Goal: Task Accomplishment & Management: Use online tool/utility

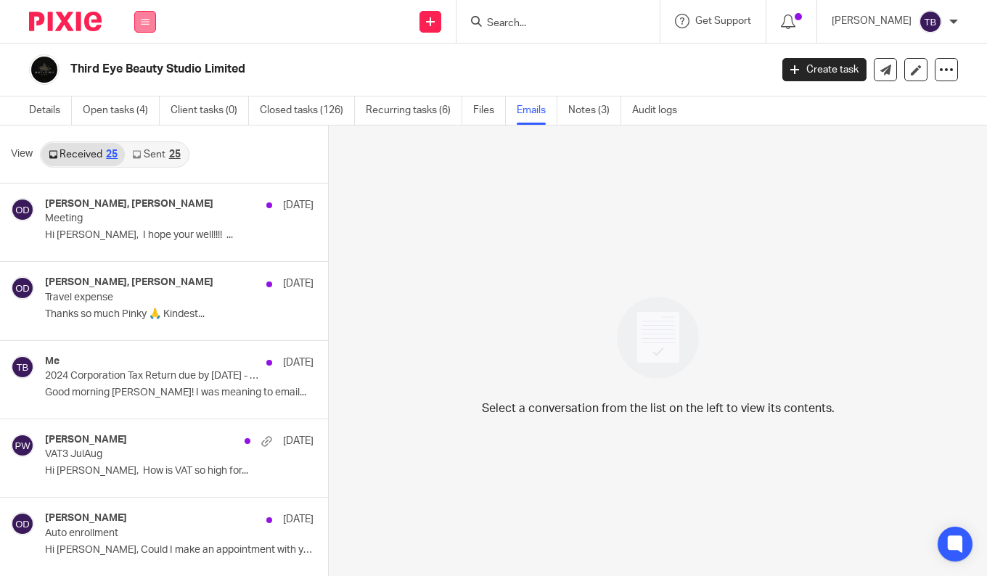
click at [148, 27] on button at bounding box center [145, 22] width 22 height 22
click at [138, 166] on li "Settings" at bounding box center [145, 174] width 38 height 21
click at [139, 171] on link "Settings" at bounding box center [145, 174] width 38 height 10
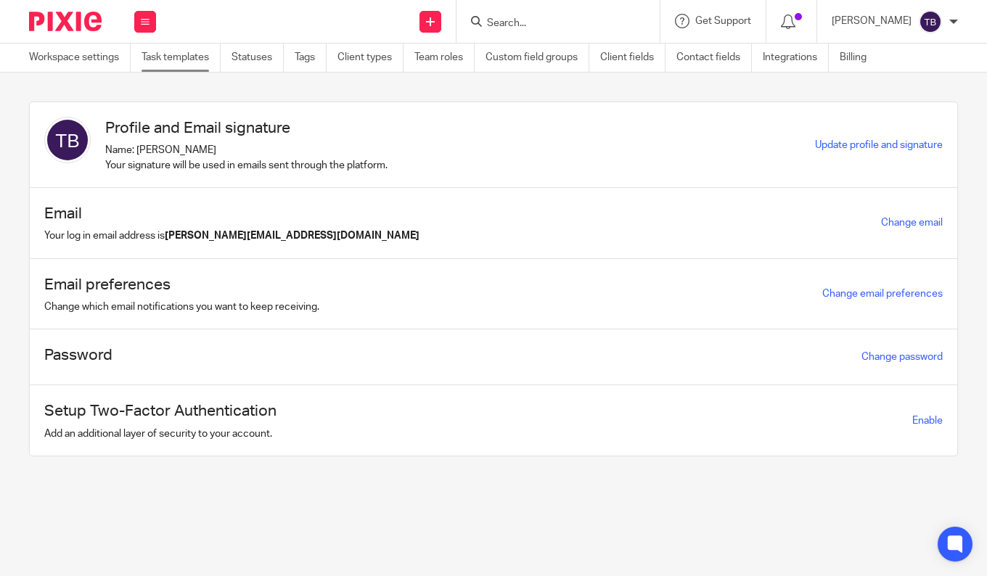
click at [197, 52] on link "Task templates" at bounding box center [181, 58] width 79 height 28
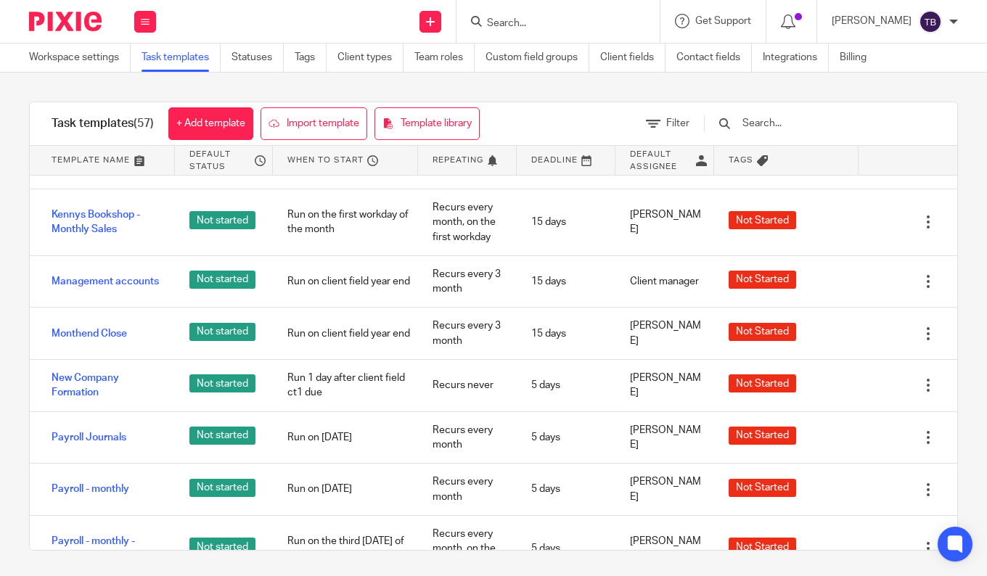
scroll to position [1960, 0]
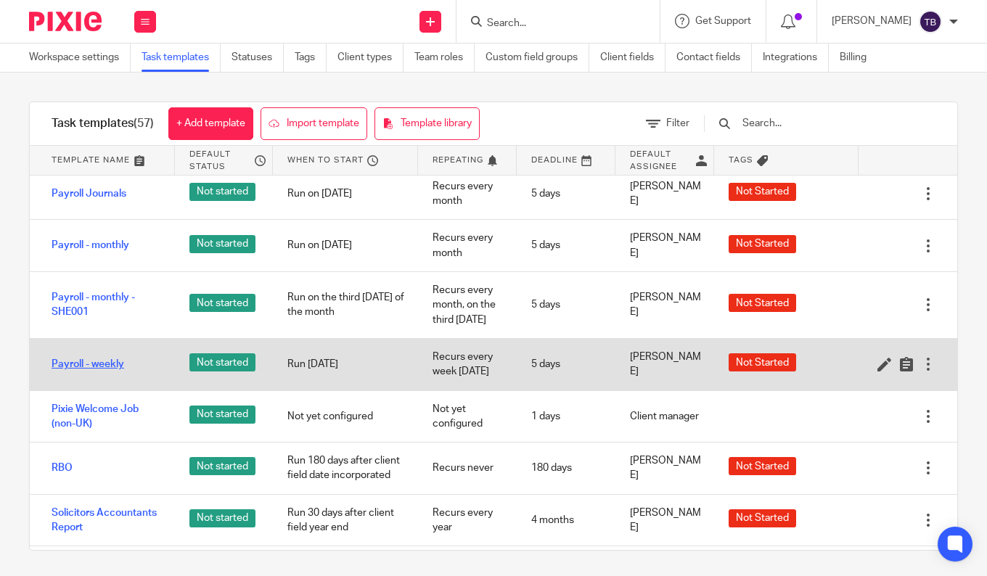
click at [105, 372] on link "Payroll - weekly" at bounding box center [88, 364] width 73 height 15
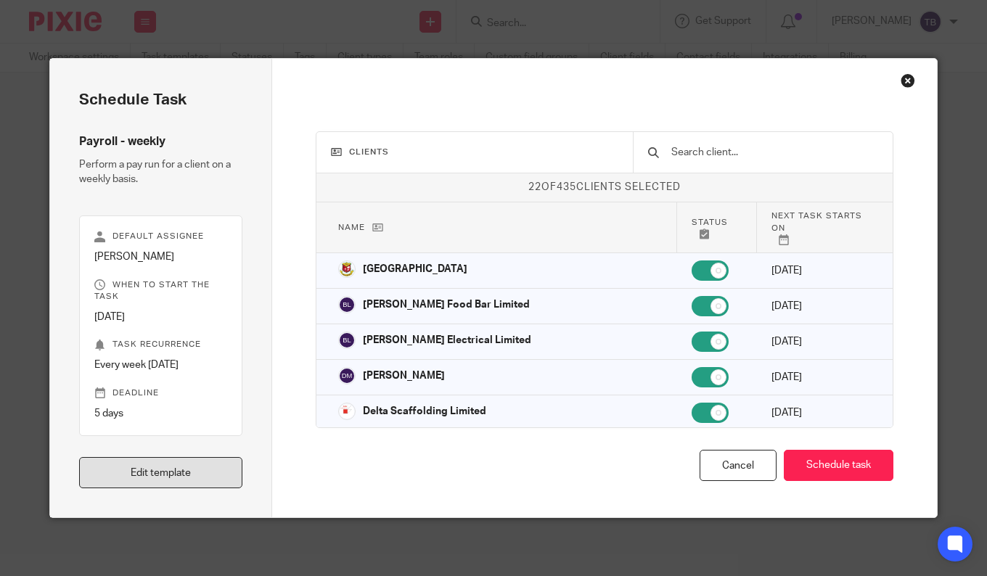
click at [201, 473] on link "Edit template" at bounding box center [160, 472] width 163 height 31
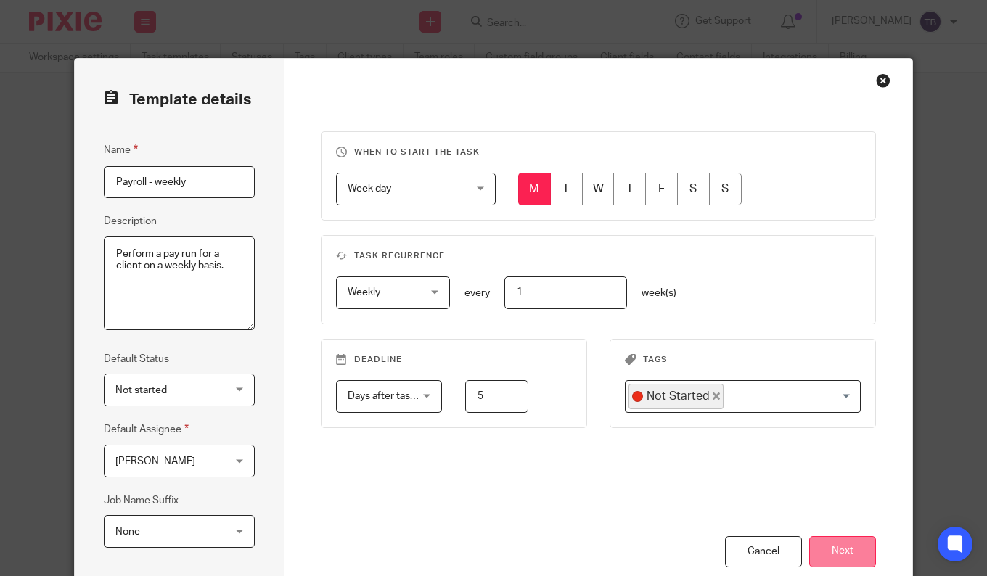
click at [843, 554] on button "Next" at bounding box center [842, 551] width 67 height 31
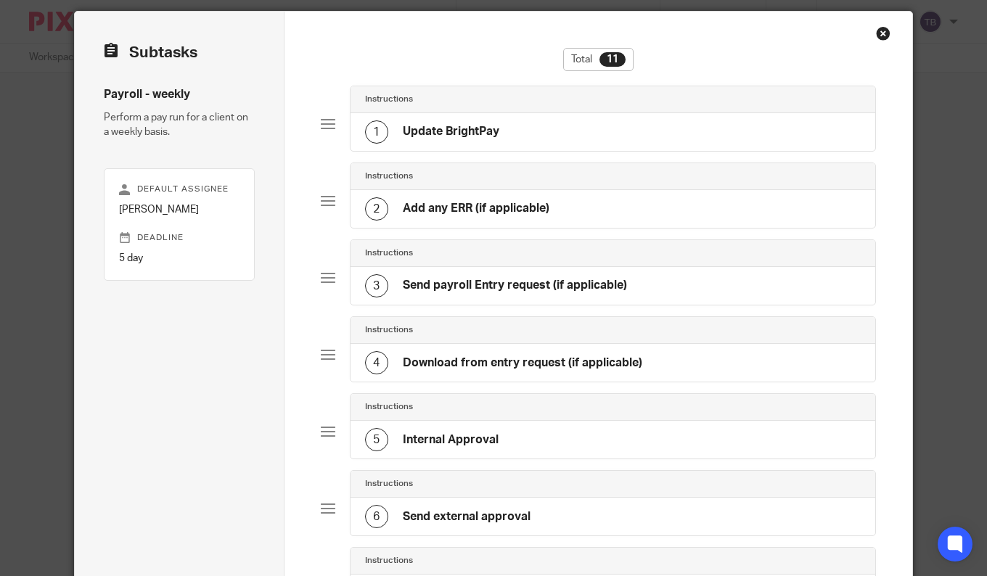
scroll to position [73, 0]
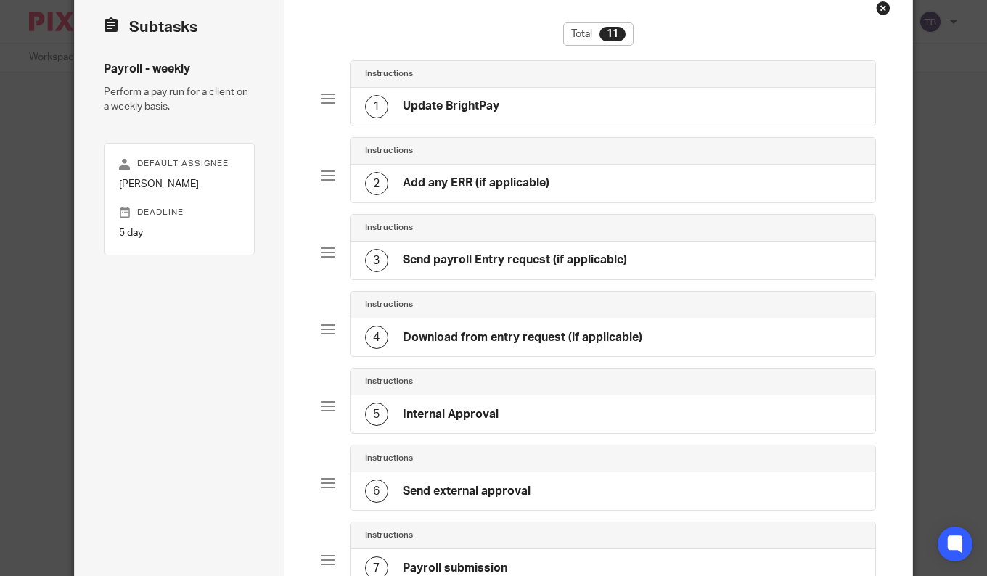
click at [490, 263] on h4 "Send payroll Entry request (if applicable)" at bounding box center [515, 260] width 224 height 15
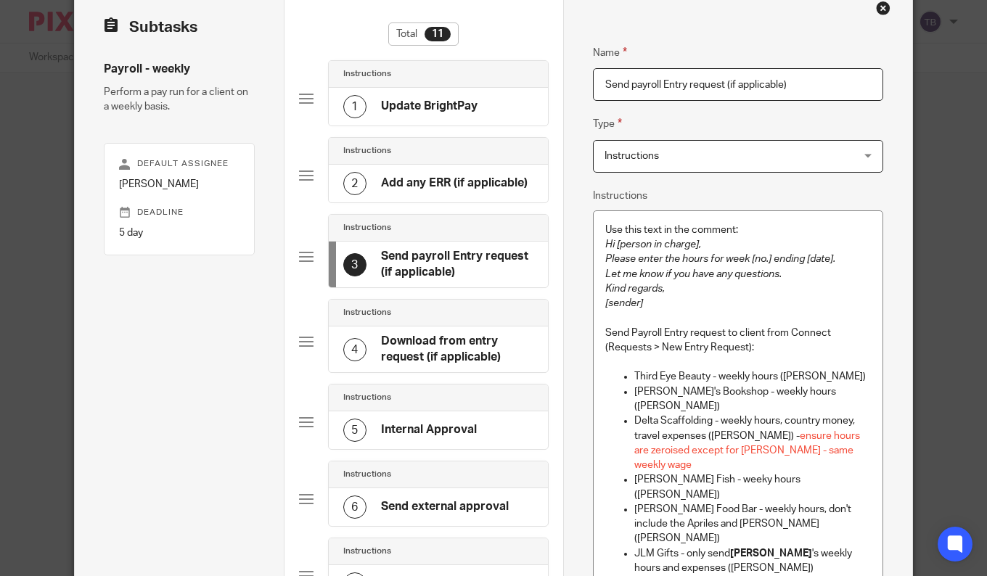
click at [489, 433] on div "5 Internal Approval" at bounding box center [439, 430] width 220 height 38
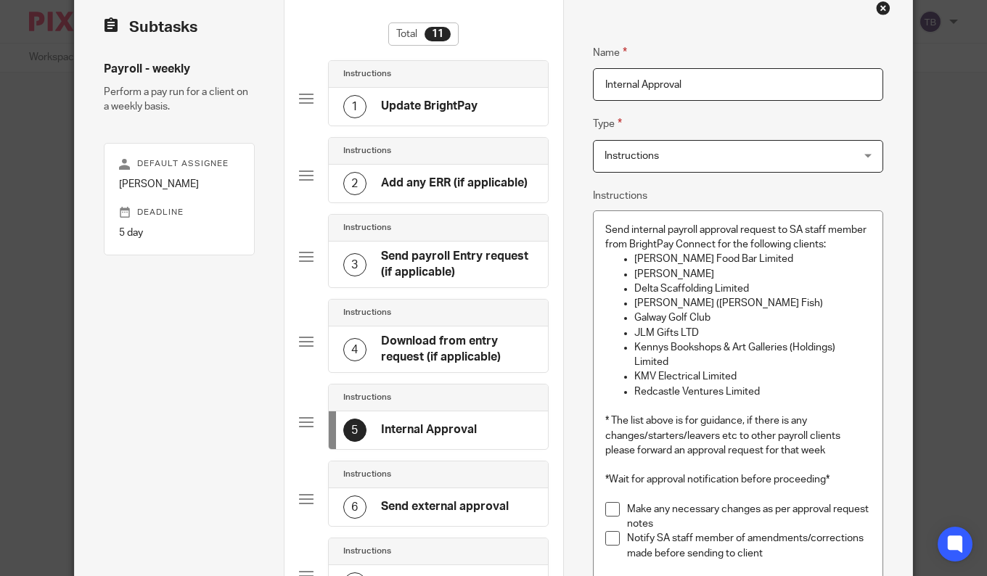
click at [744, 266] on p "Bove Food Bar Limited" at bounding box center [752, 259] width 237 height 15
click at [747, 266] on p "Bove Food Bar Limited" at bounding box center [752, 259] width 237 height 15
click at [749, 269] on p "Dave Mulvaney" at bounding box center [752, 274] width 237 height 15
drag, startPoint x: 822, startPoint y: 272, endPoint x: 699, endPoint y: 274, distance: 123.4
click at [699, 274] on p "Dave Mulvaney (only if there are changes)" at bounding box center [752, 274] width 237 height 15
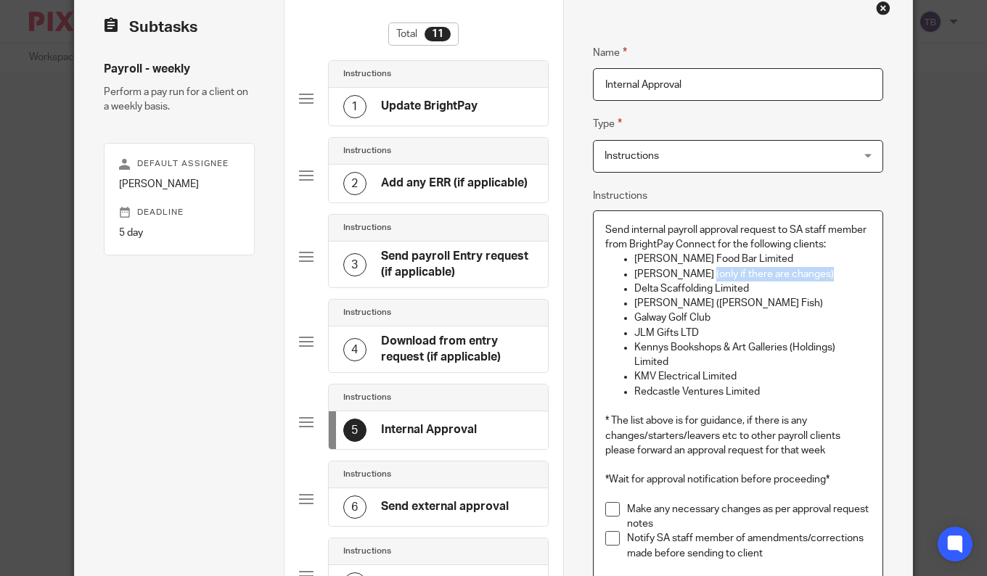
copy p "(only if there are changes)"
click at [764, 380] on p "KMV Electrical Limited" at bounding box center [752, 376] width 237 height 15
click at [790, 393] on p "Redcastle Ventures Limited" at bounding box center [752, 392] width 237 height 15
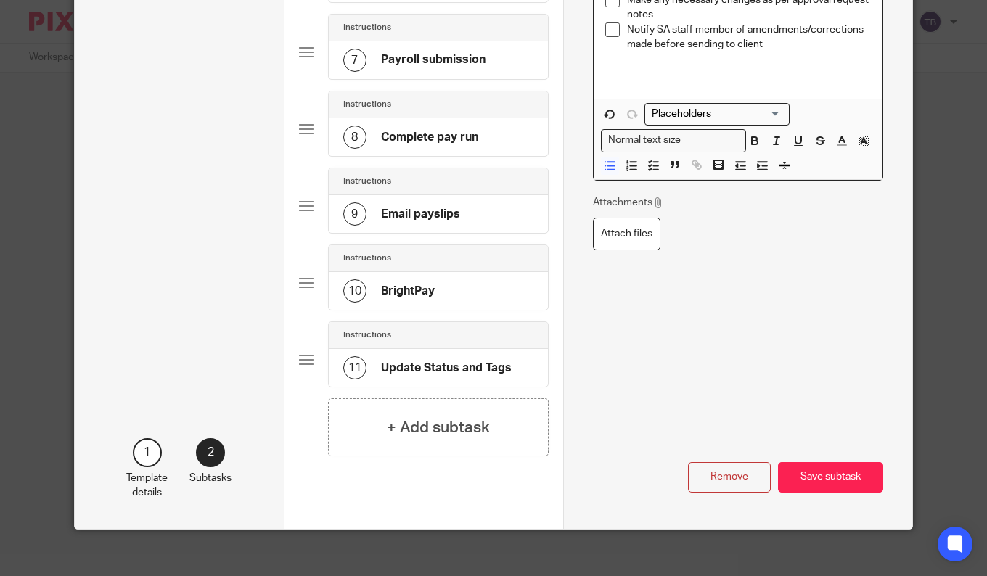
scroll to position [608, 0]
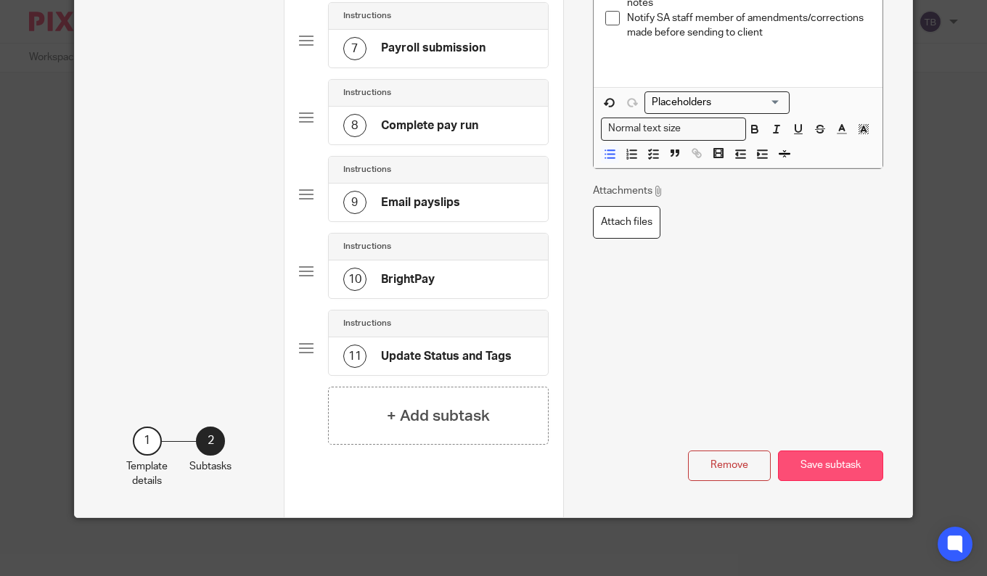
click at [808, 454] on button "Save subtask" at bounding box center [830, 466] width 105 height 31
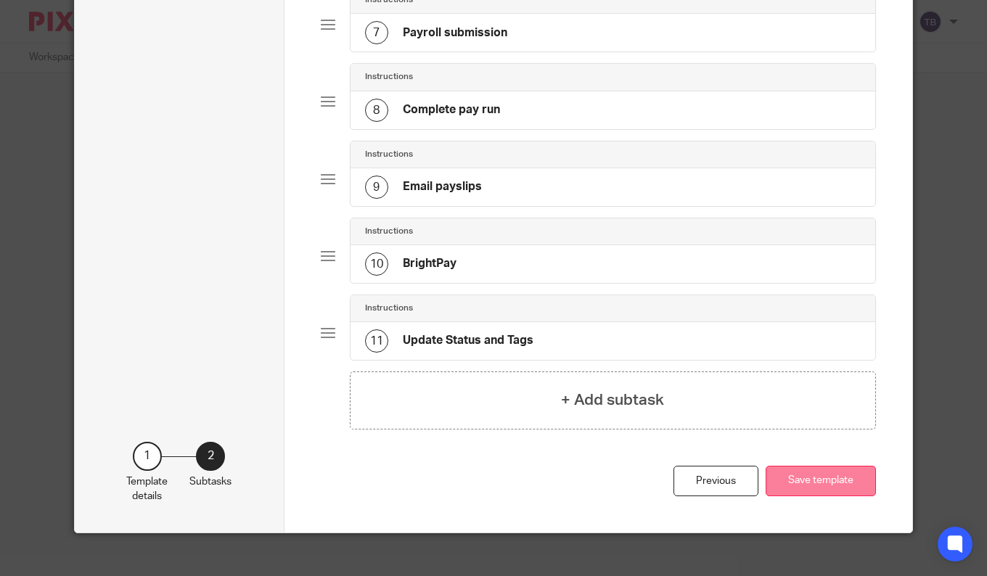
click at [824, 491] on button "Save template" at bounding box center [821, 481] width 110 height 31
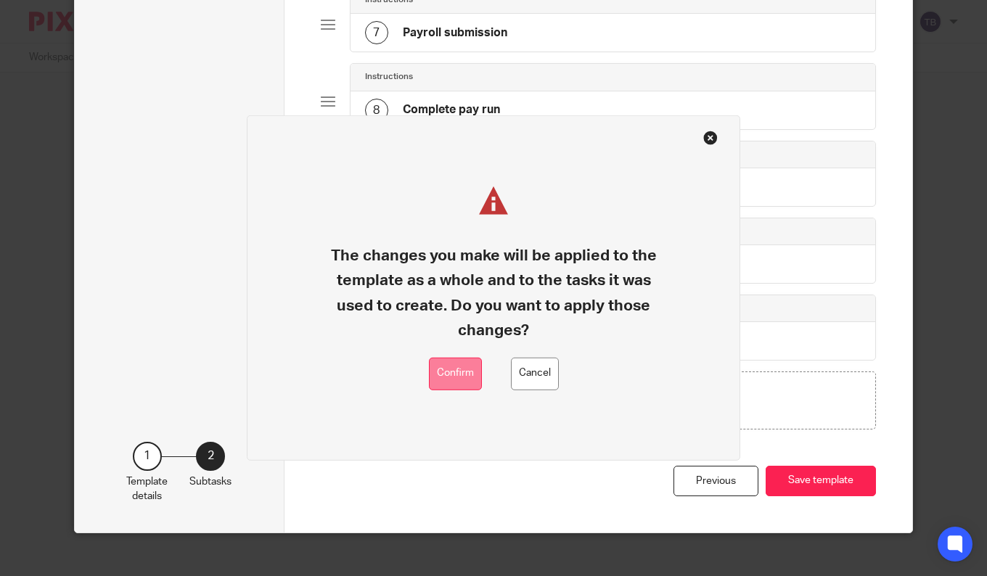
click at [458, 364] on button "Confirm" at bounding box center [455, 374] width 53 height 33
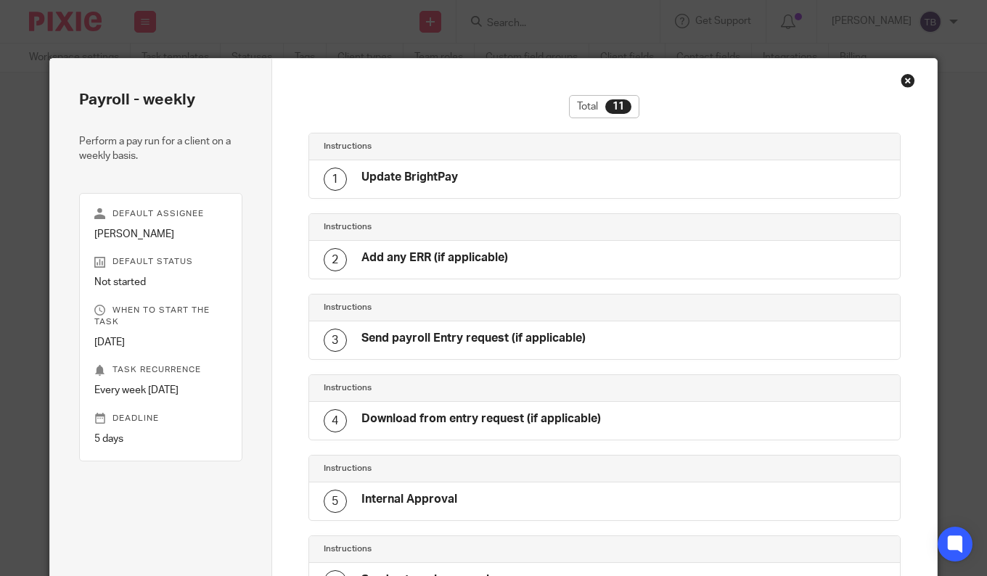
click at [902, 77] on div "Close this dialog window" at bounding box center [908, 80] width 15 height 15
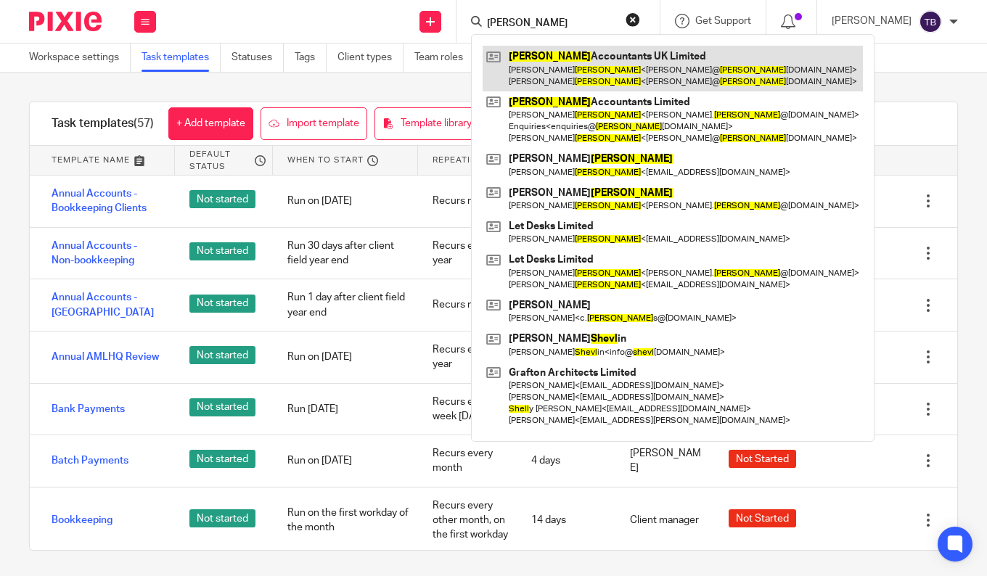
type input "sheil"
click at [549, 67] on link at bounding box center [673, 68] width 380 height 45
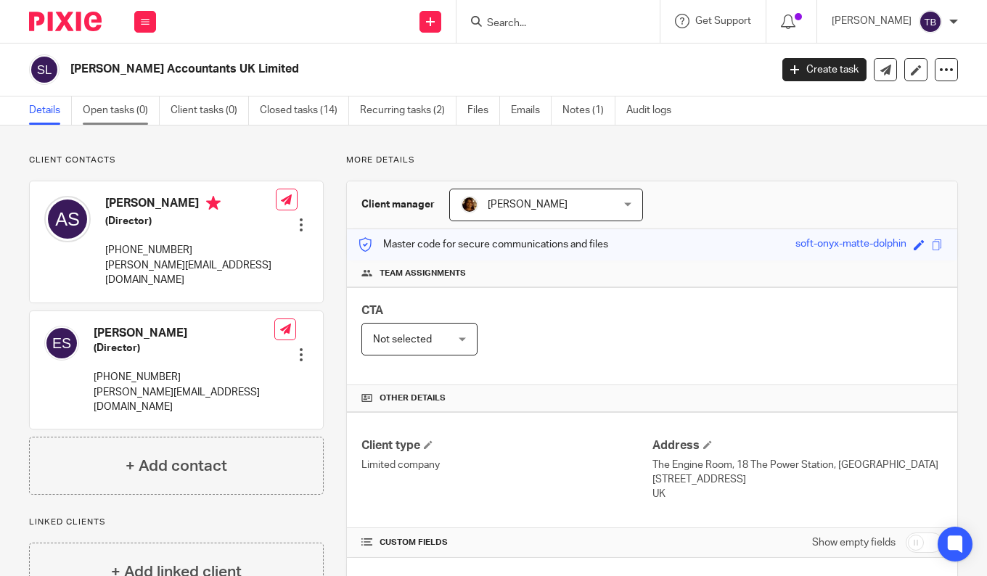
click at [113, 115] on link "Open tasks (0)" at bounding box center [121, 111] width 77 height 28
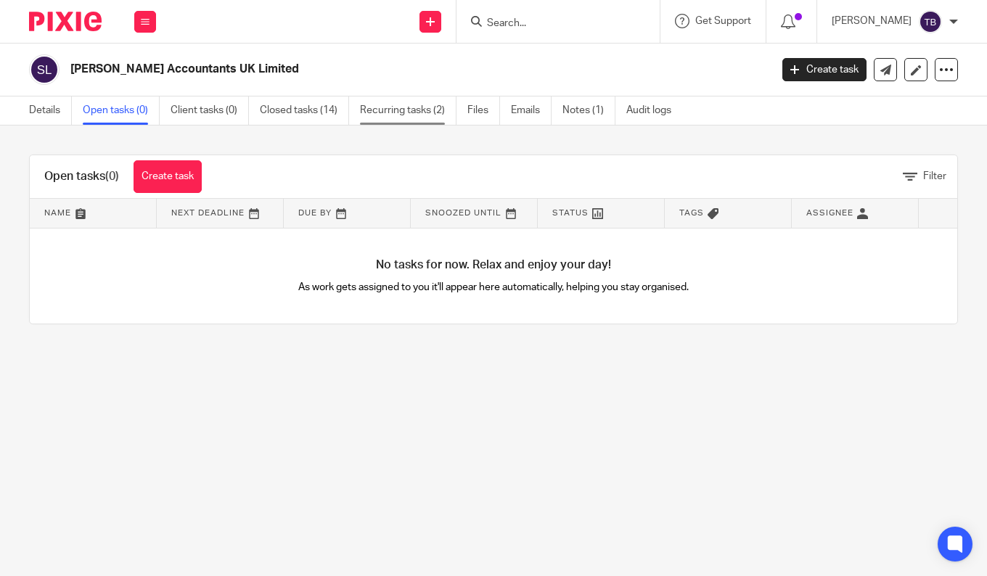
click at [425, 108] on link "Recurring tasks (2)" at bounding box center [408, 111] width 97 height 28
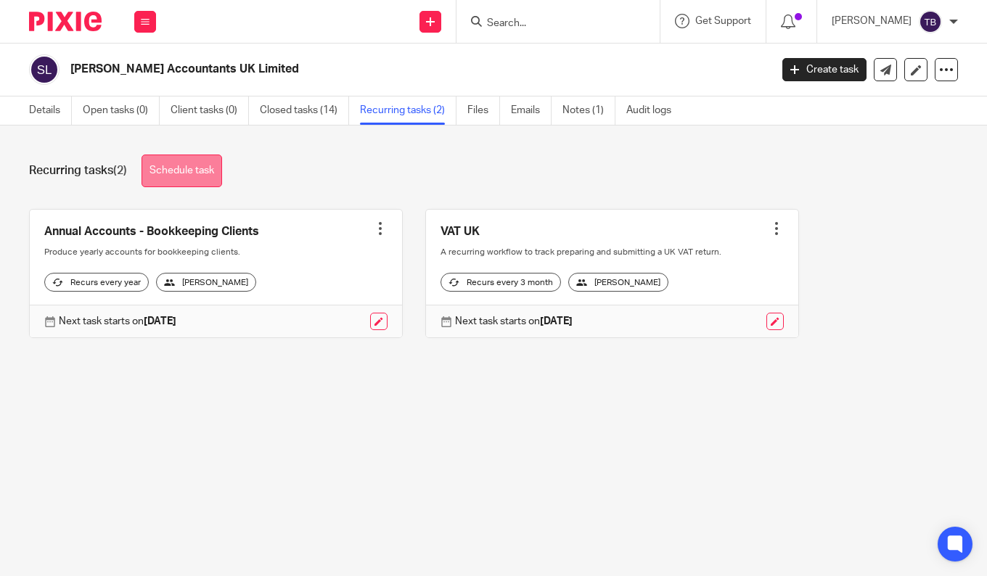
click at [180, 165] on link "Schedule task" at bounding box center [182, 171] width 81 height 33
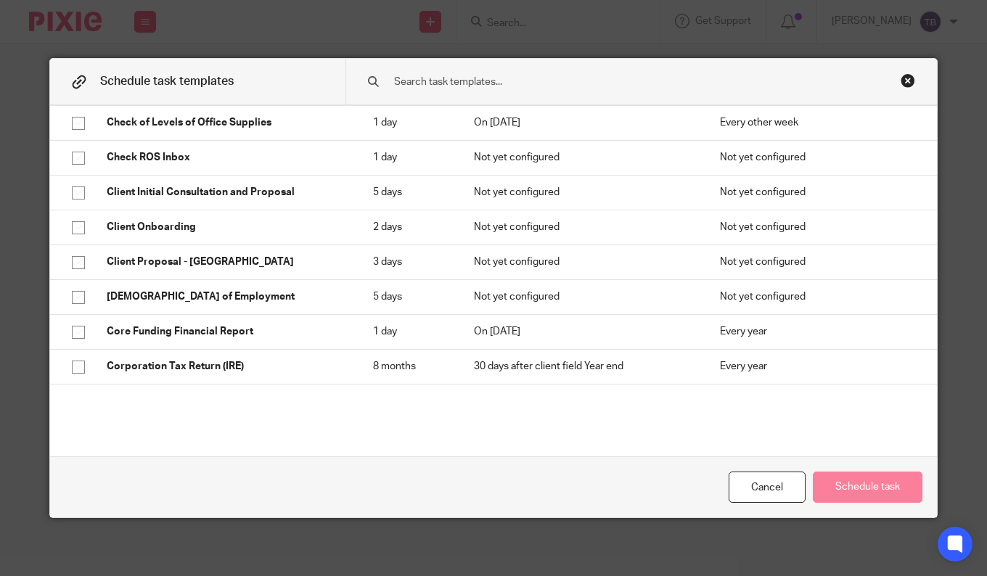
scroll to position [653, 0]
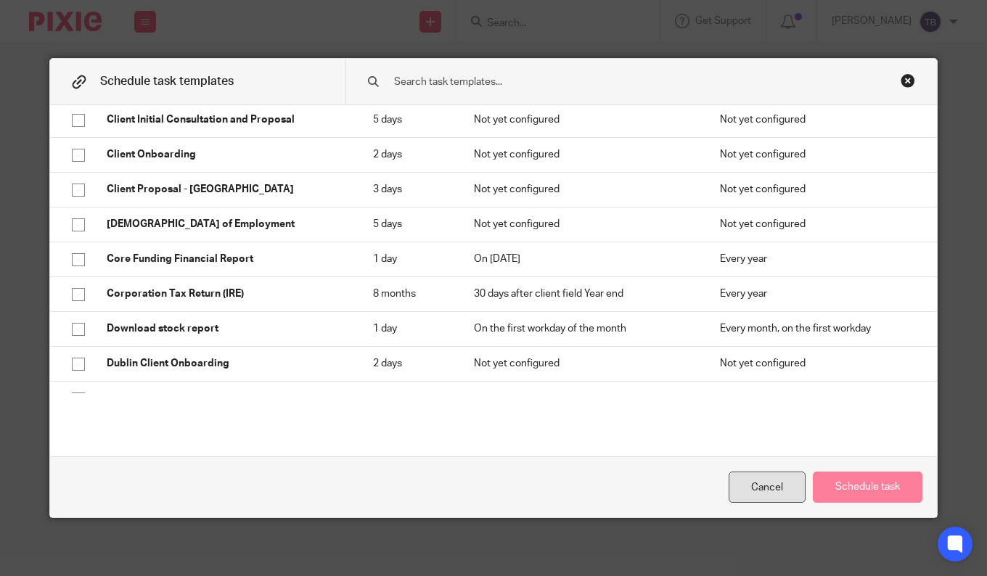
click at [729, 476] on div "Cancel" at bounding box center [767, 487] width 77 height 31
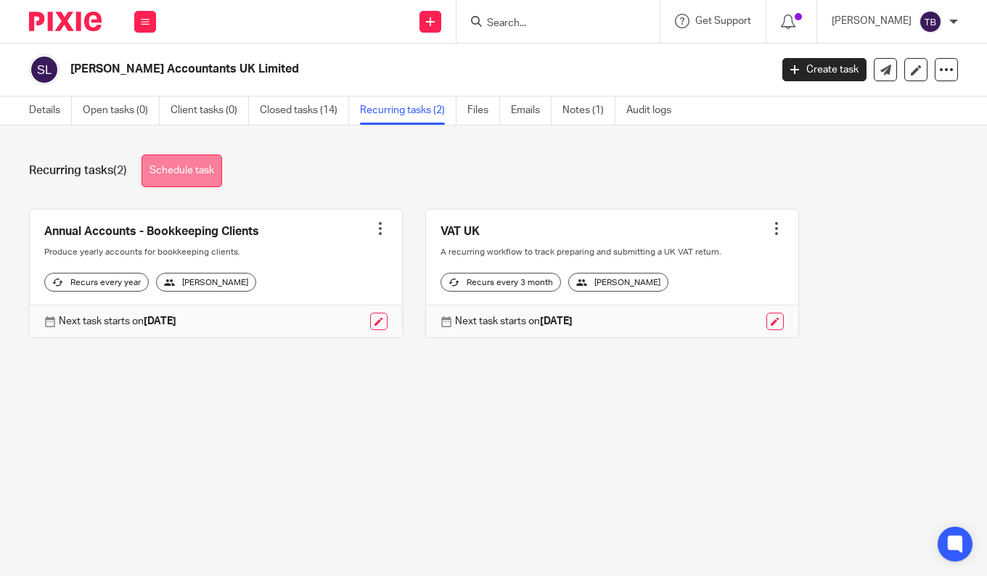
click at [168, 173] on link "Schedule task" at bounding box center [182, 171] width 81 height 33
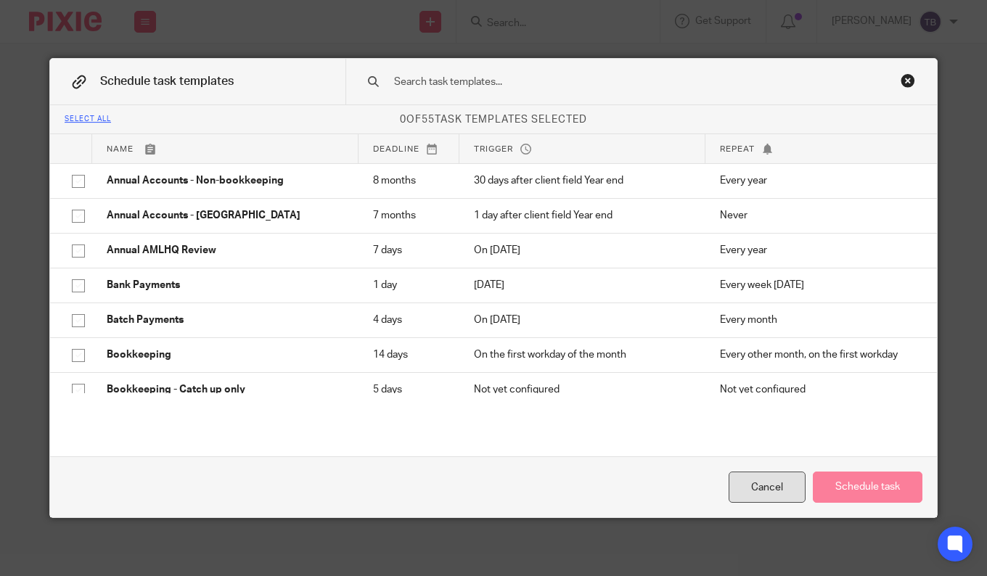
click at [758, 487] on div "Cancel" at bounding box center [767, 487] width 77 height 31
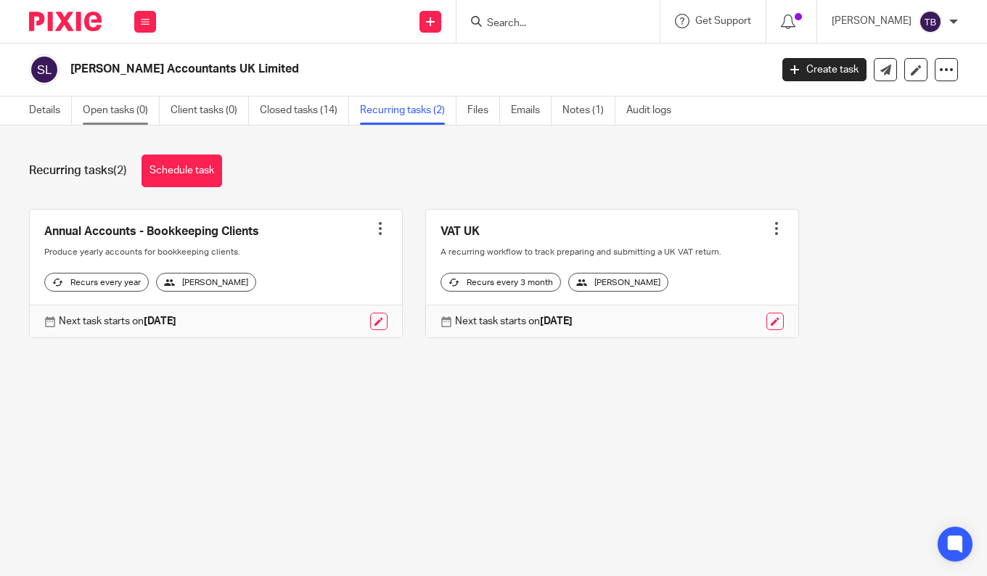
click at [93, 105] on link "Open tasks (0)" at bounding box center [121, 111] width 77 height 28
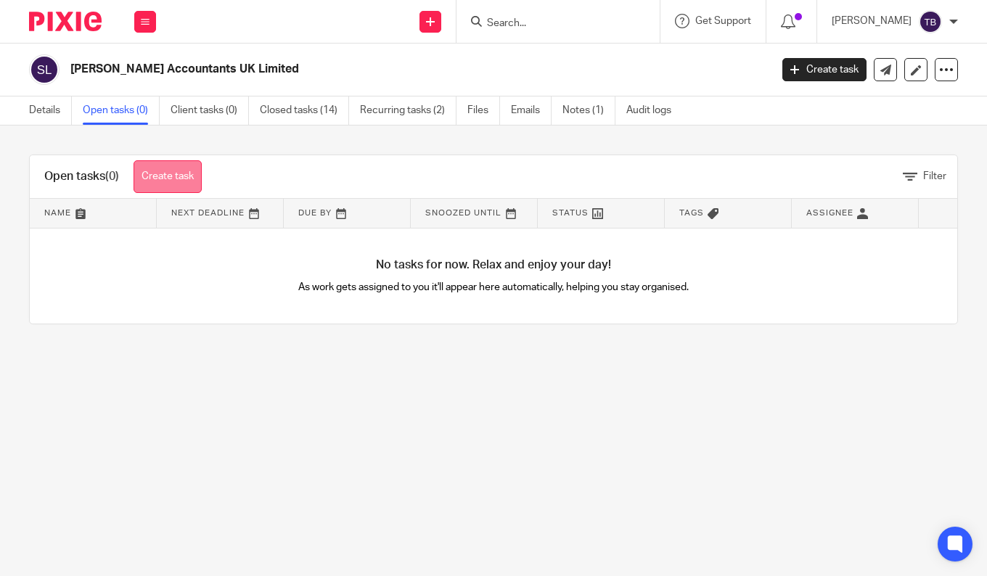
click at [151, 161] on link "Create task" at bounding box center [168, 176] width 68 height 33
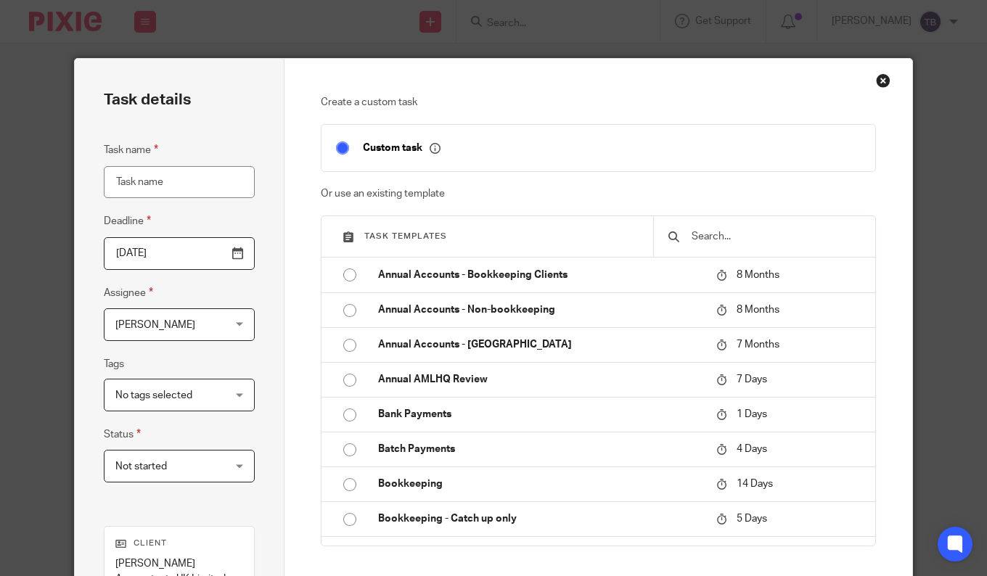
click at [127, 187] on input "Task name" at bounding box center [179, 182] width 151 height 33
type input "Confirmation statement"
click at [833, 241] on input "text" at bounding box center [775, 237] width 171 height 16
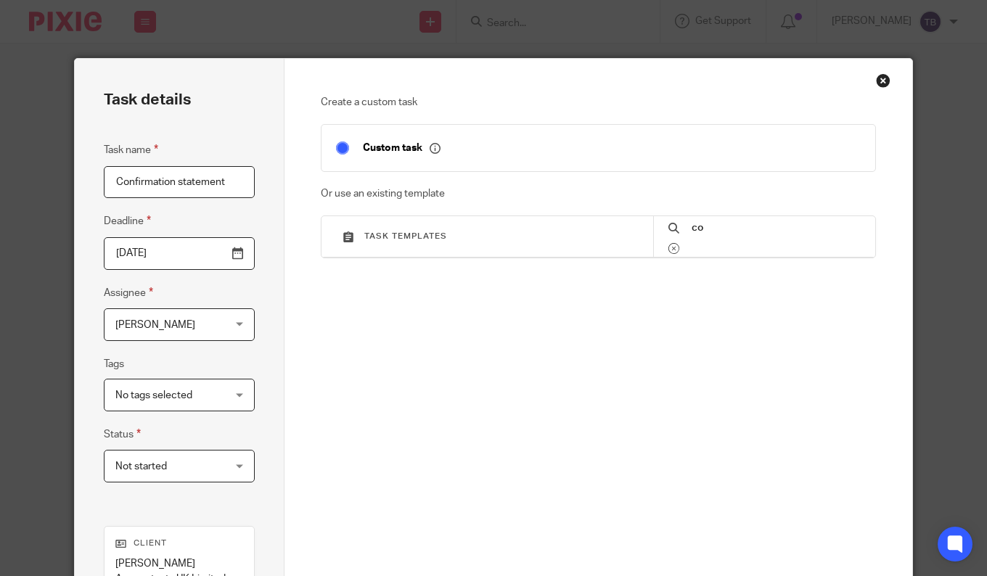
type input "c"
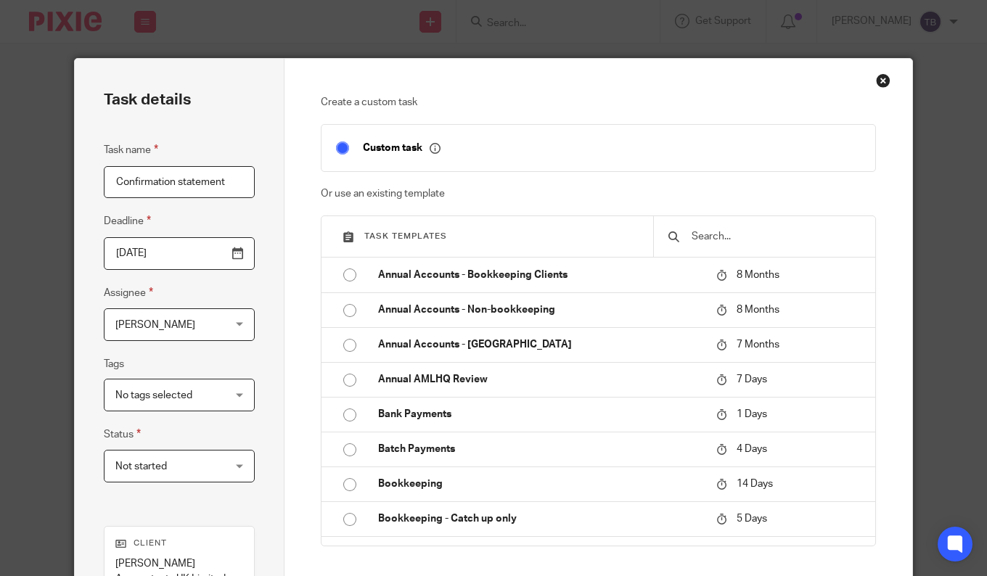
scroll to position [73, 0]
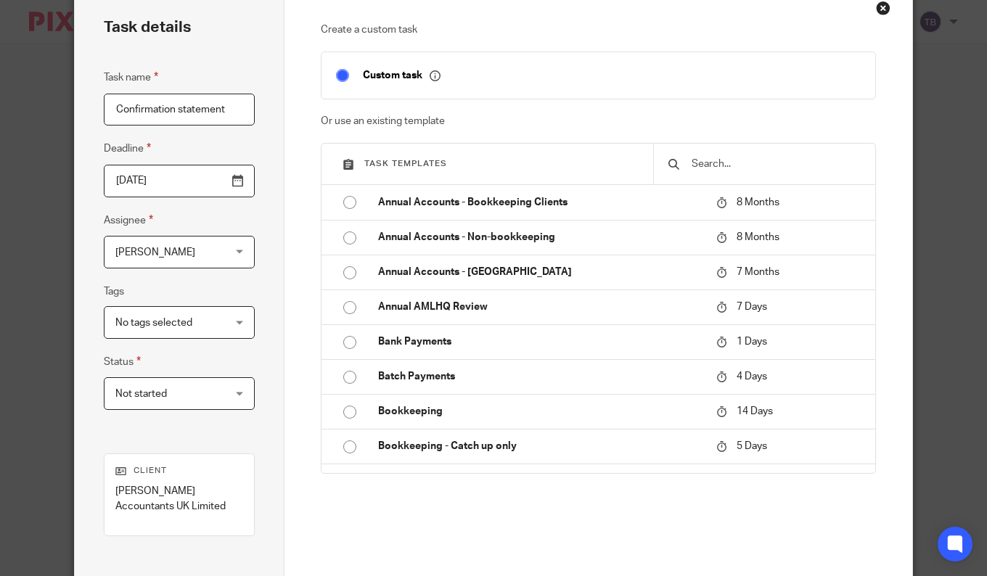
click at [210, 183] on input "2025-10-13" at bounding box center [179, 181] width 151 height 33
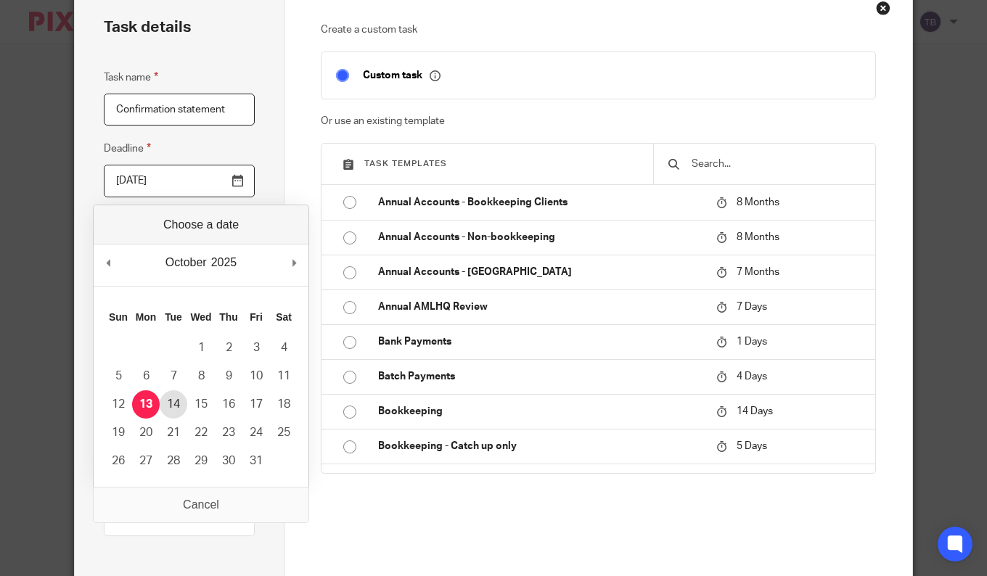
type input "2025-10-14"
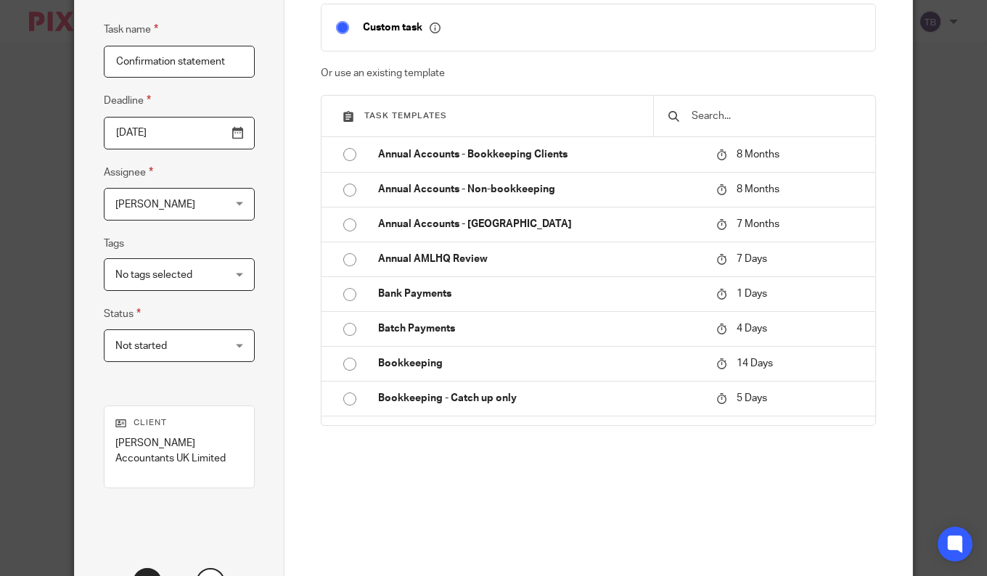
scroll to position [145, 0]
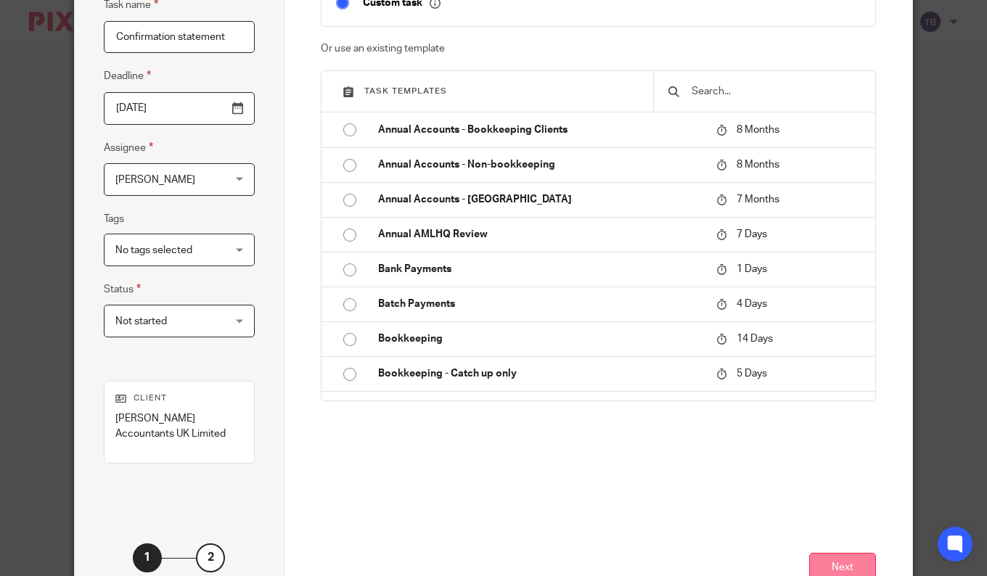
click at [838, 561] on button "Next" at bounding box center [842, 568] width 67 height 31
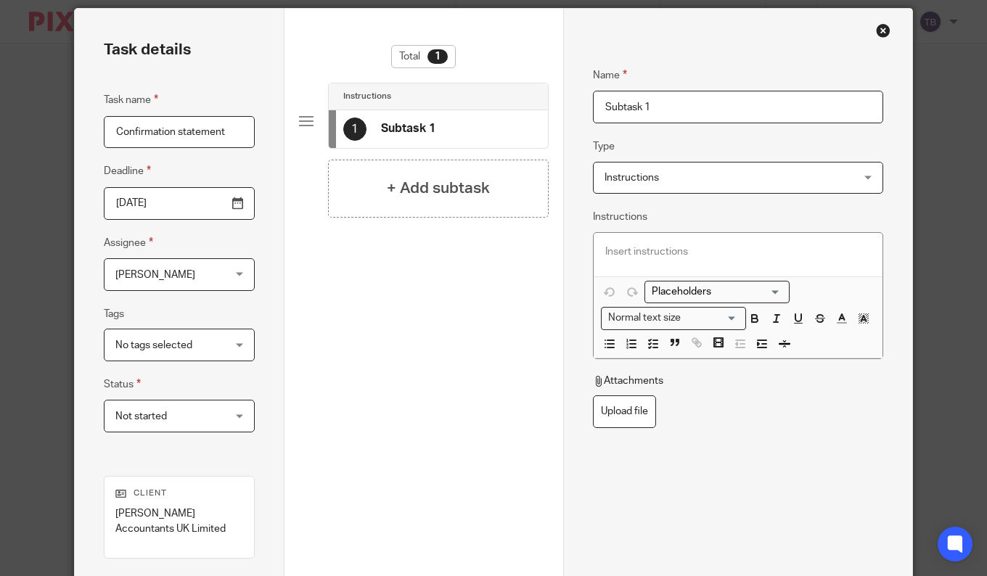
scroll to position [0, 0]
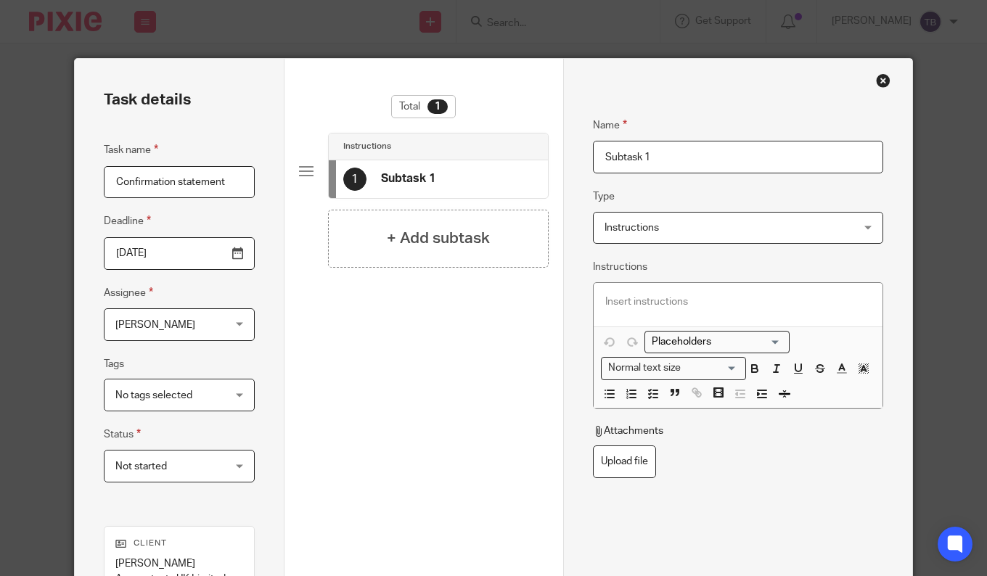
drag, startPoint x: 668, startPoint y: 159, endPoint x: 563, endPoint y: 139, distance: 106.5
click at [582, 137] on div "Name Subtask 1 Type Instructions Instructions Instructions Document signing - r…" at bounding box center [737, 412] width 349 height 706
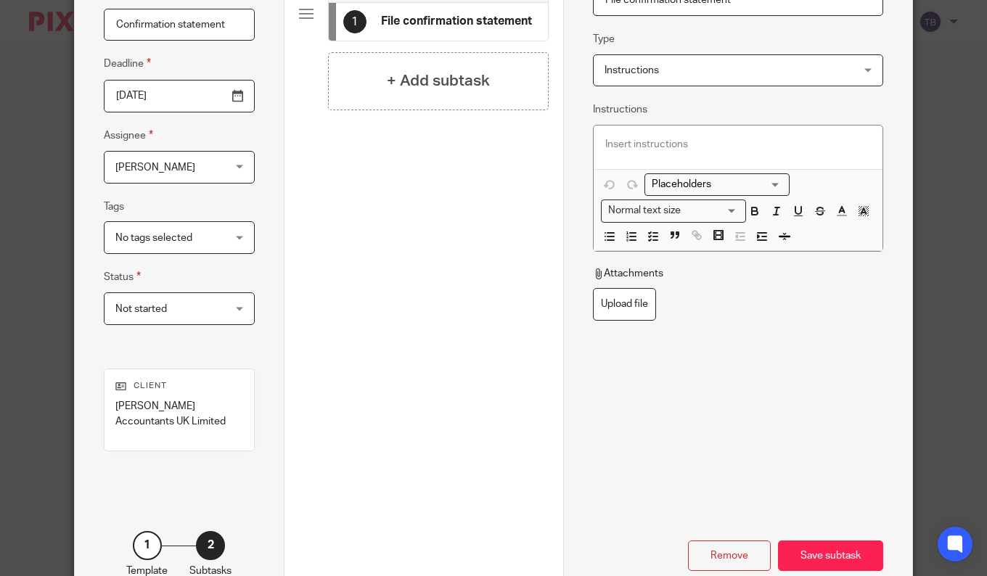
scroll to position [218, 0]
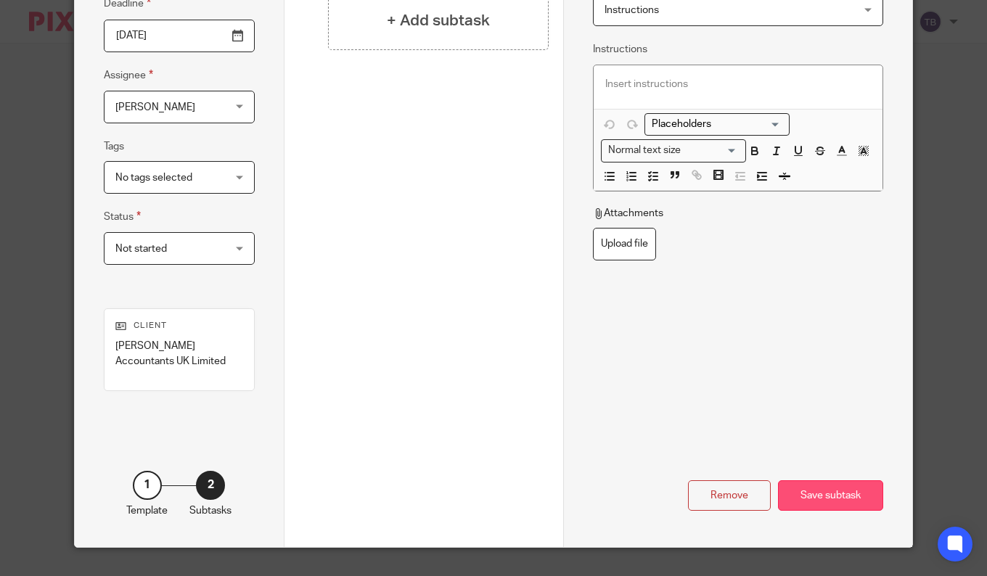
type input "File confirmation statement"
click at [817, 496] on div "Save subtask" at bounding box center [830, 495] width 105 height 31
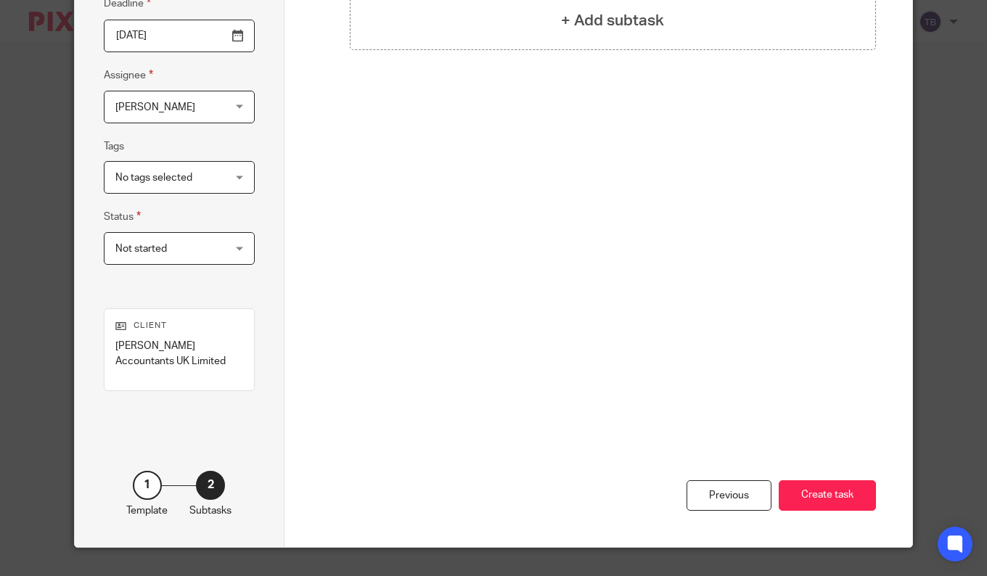
click at [826, 477] on div "Previous Create task" at bounding box center [599, 415] width 556 height 264
click at [810, 483] on button "Create task" at bounding box center [827, 495] width 97 height 31
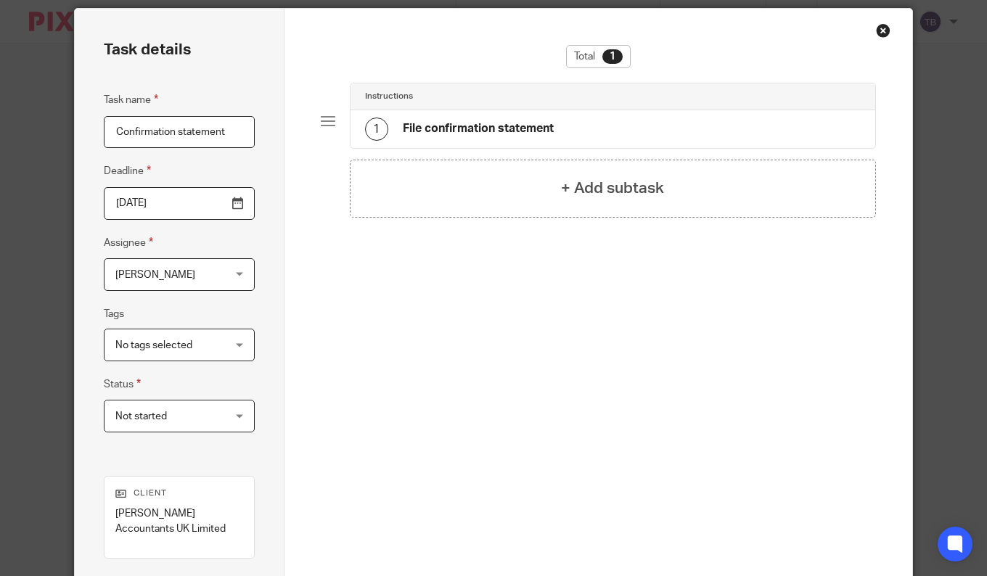
scroll to position [0, 0]
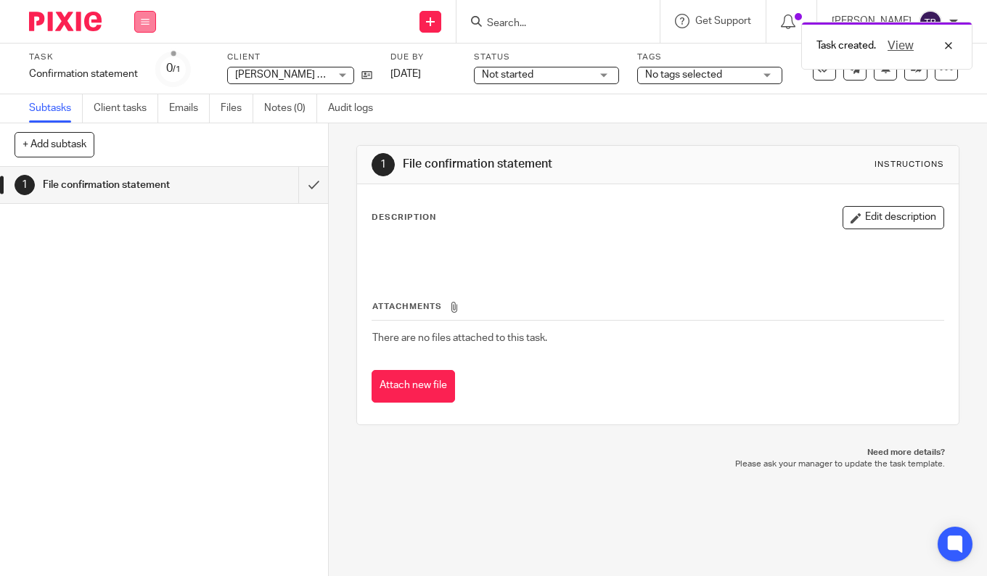
click at [142, 15] on button at bounding box center [145, 22] width 22 height 22
click at [136, 64] on link "Work" at bounding box center [138, 67] width 25 height 10
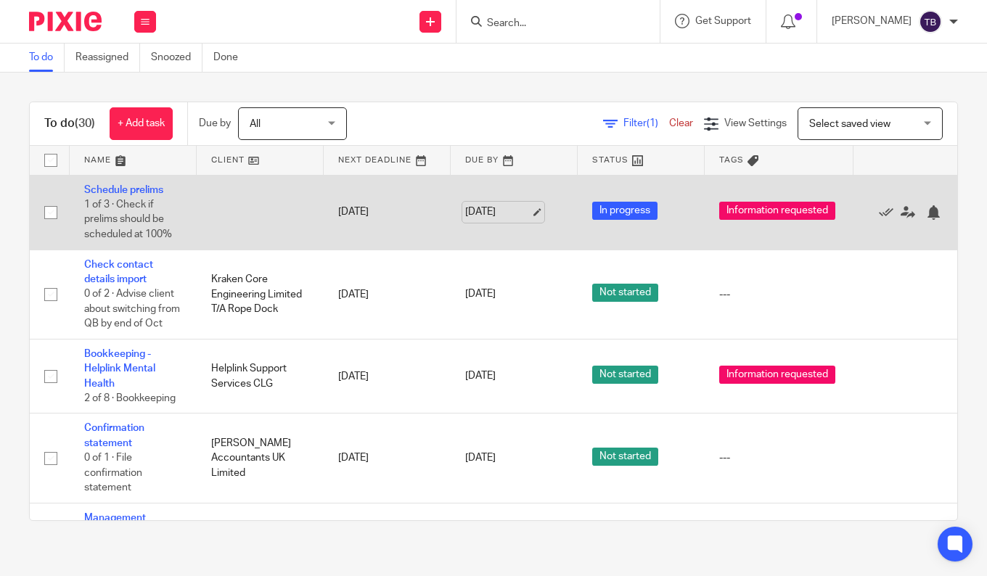
click at [531, 212] on link "13 Oct 2025" at bounding box center [497, 212] width 65 height 15
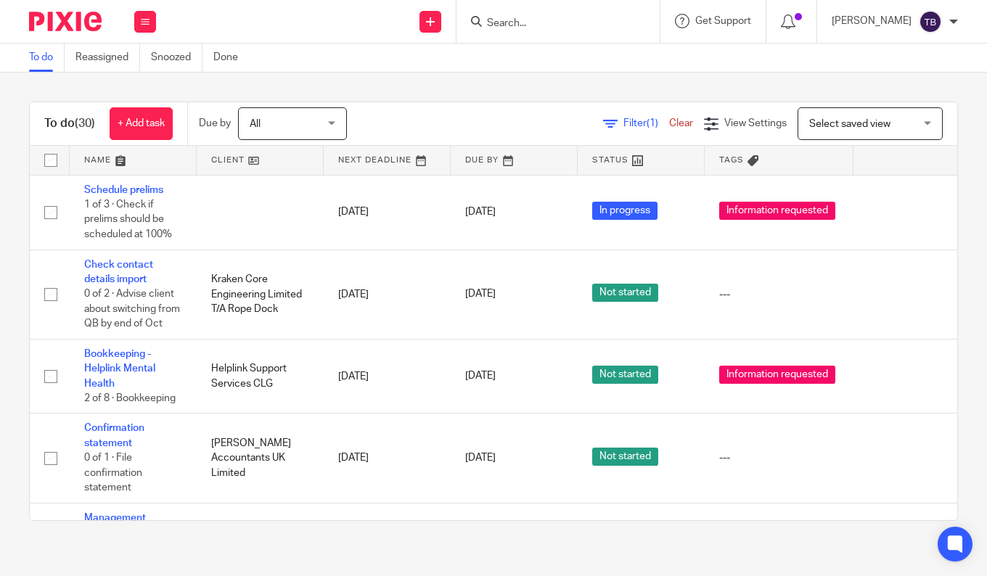
click at [543, 15] on form at bounding box center [563, 21] width 155 height 18
click at [549, 24] on input "Search" at bounding box center [551, 23] width 131 height 13
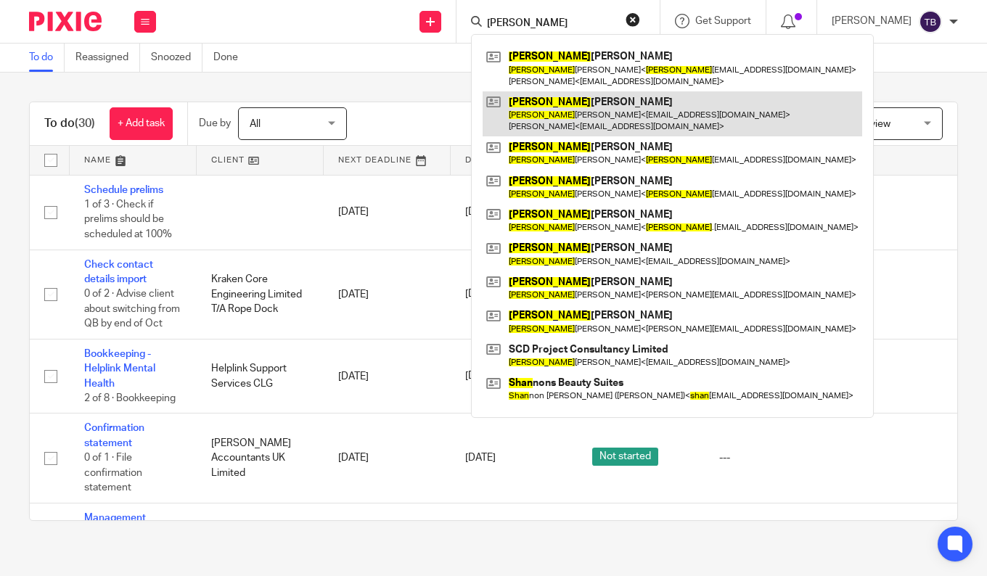
type input "sean"
click at [652, 120] on link at bounding box center [673, 113] width 380 height 45
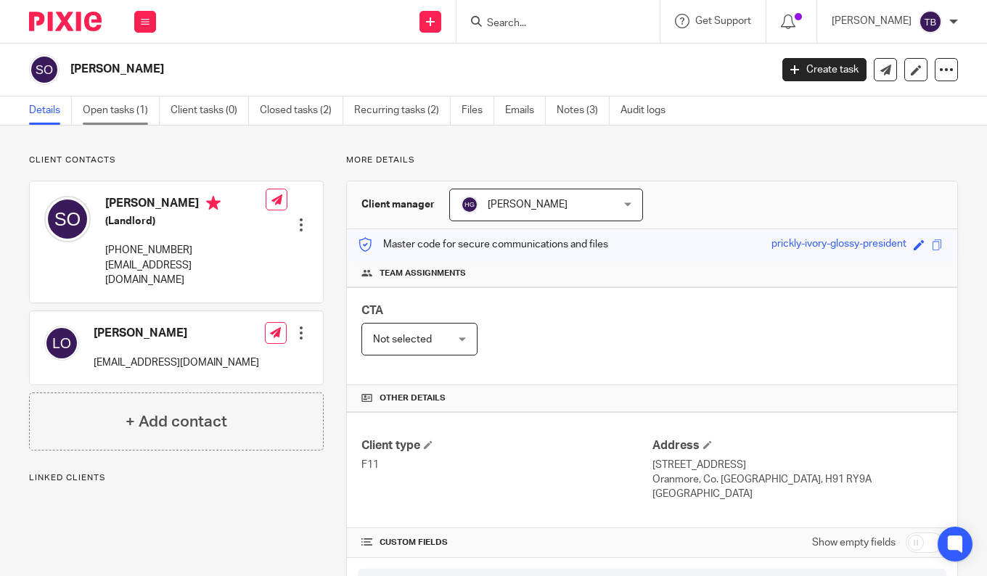
click at [95, 110] on link "Open tasks (1)" at bounding box center [121, 111] width 77 height 28
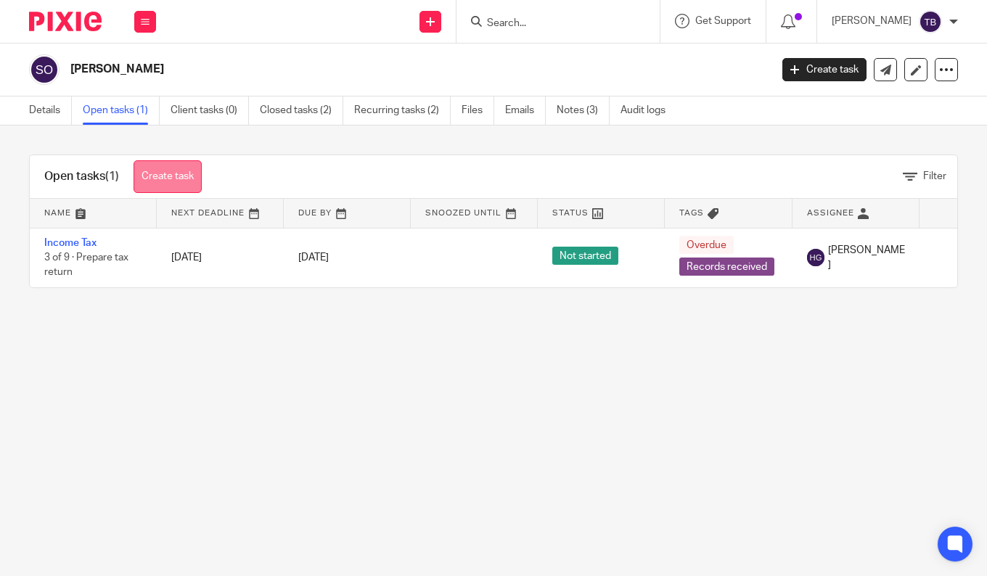
click at [181, 178] on link "Create task" at bounding box center [168, 176] width 68 height 33
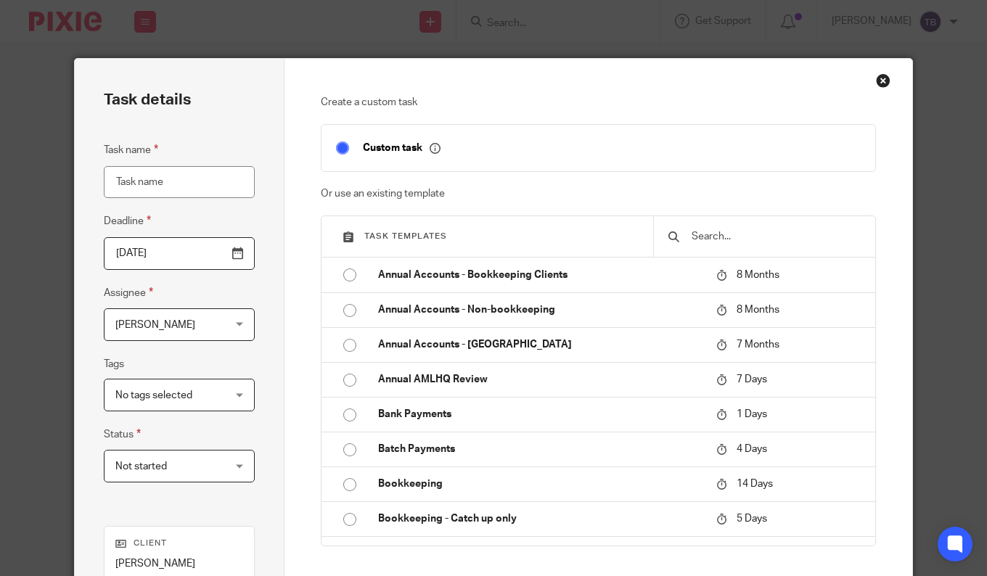
click at [205, 179] on input "Task name" at bounding box center [179, 182] width 151 height 33
type input "Clear Hubdoc archive"
click at [199, 314] on span "[PERSON_NAME]" at bounding box center [170, 324] width 110 height 30
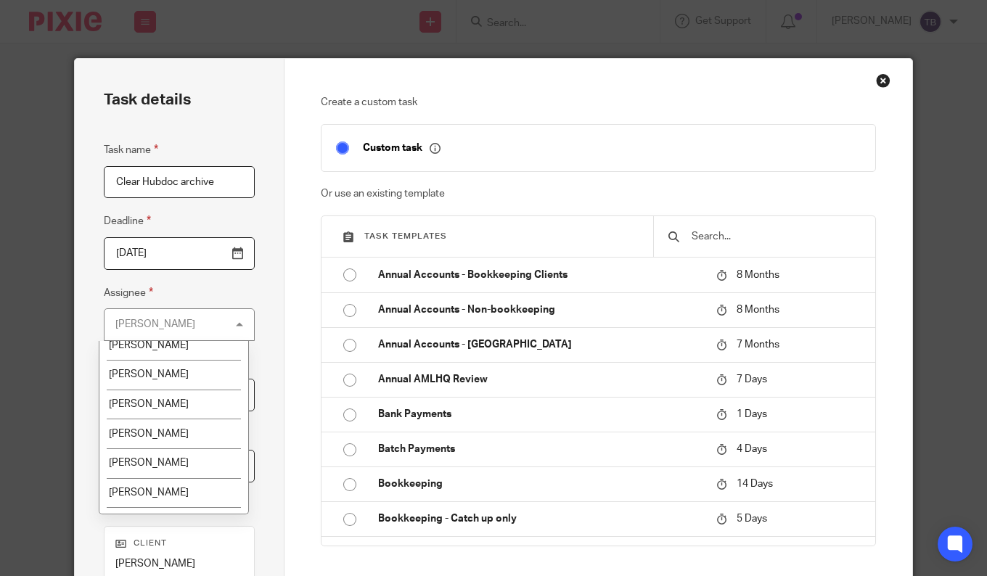
scroll to position [210, 0]
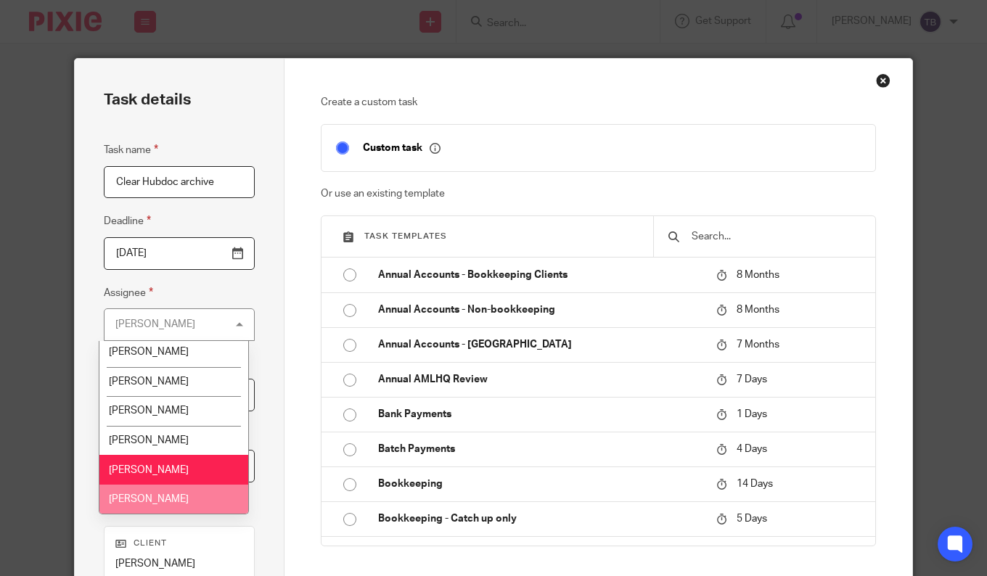
click at [153, 492] on li "Úna Flynn" at bounding box center [174, 500] width 150 height 30
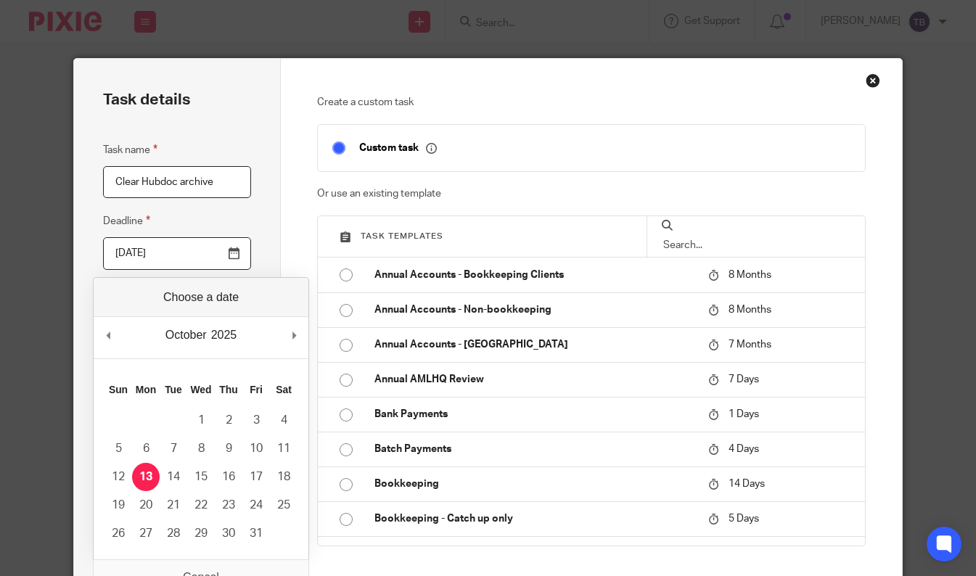
click at [184, 251] on input "[DATE]" at bounding box center [177, 253] width 148 height 33
click at [245, 224] on div "Task details Task name Clear Hubdoc archive Deadline 2025-10-13 Assignee Úna Fl…" at bounding box center [177, 405] width 207 height 692
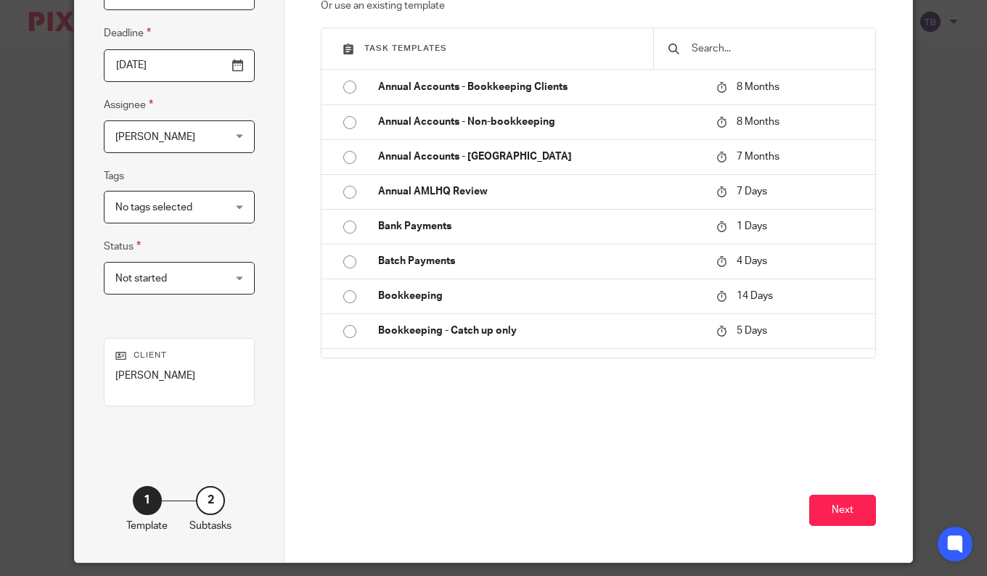
scroll to position [233, 0]
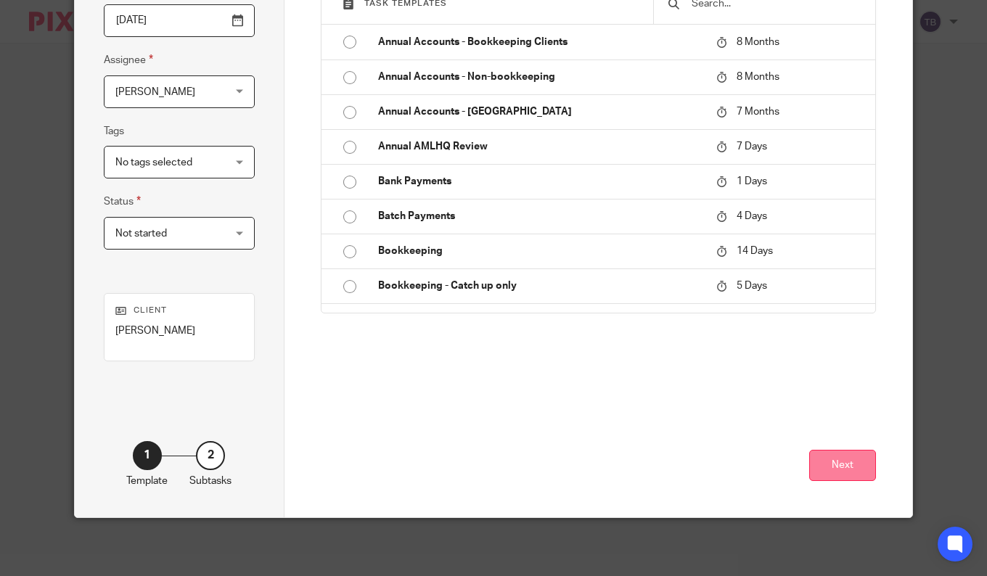
click at [840, 465] on button "Next" at bounding box center [842, 465] width 67 height 31
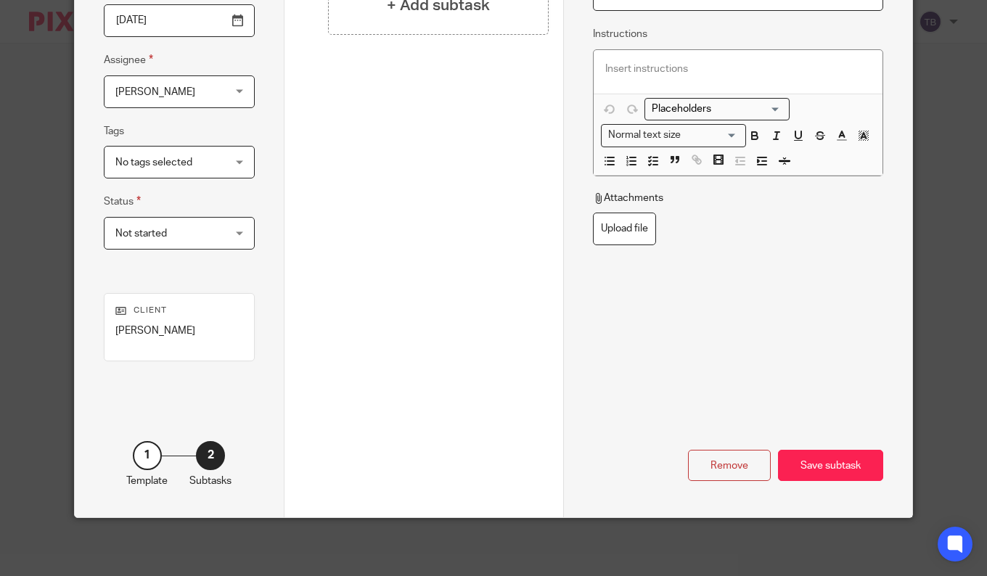
scroll to position [15, 0]
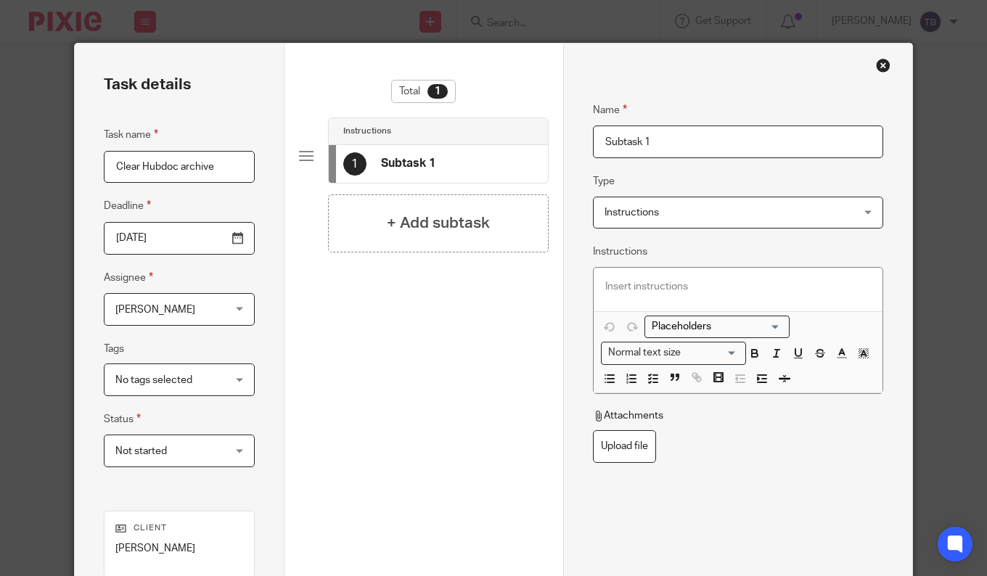
drag, startPoint x: 714, startPoint y: 141, endPoint x: 441, endPoint y: 95, distance: 276.7
click at [441, 95] on div "Task details Task name Clear Hubdoc archive Deadline 2025-10-13 Assignee Úna Fl…" at bounding box center [494, 390] width 838 height 692
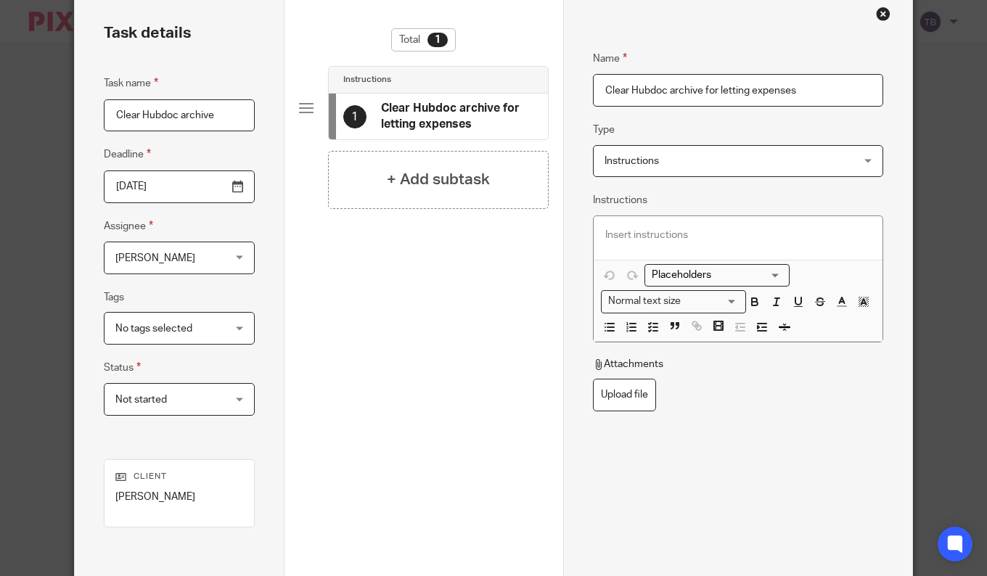
scroll to position [233, 0]
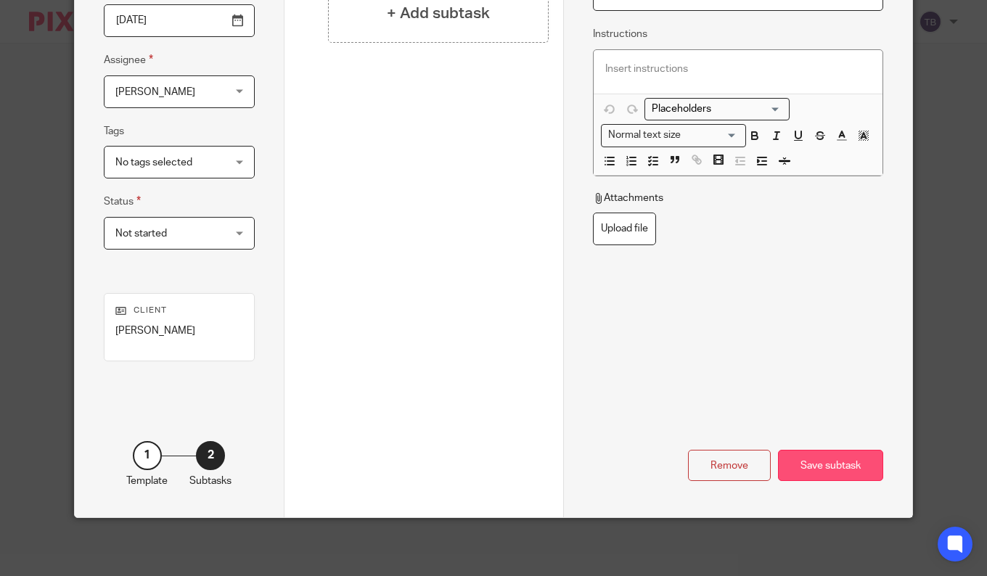
type input "Clear Hubdoc archive for letting expenses"
click at [845, 464] on div "Save subtask" at bounding box center [830, 465] width 105 height 31
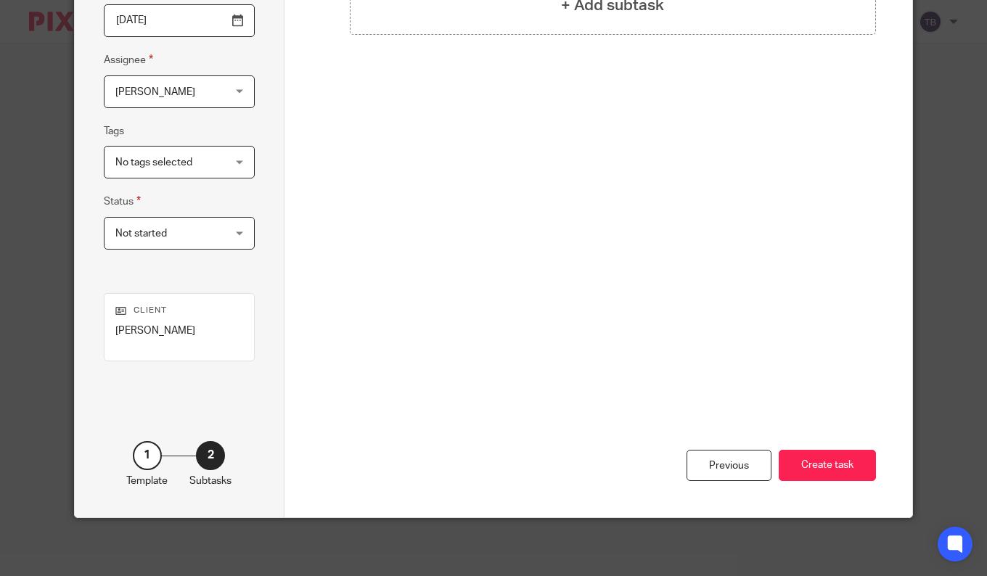
click at [845, 464] on button "Create task" at bounding box center [827, 465] width 97 height 31
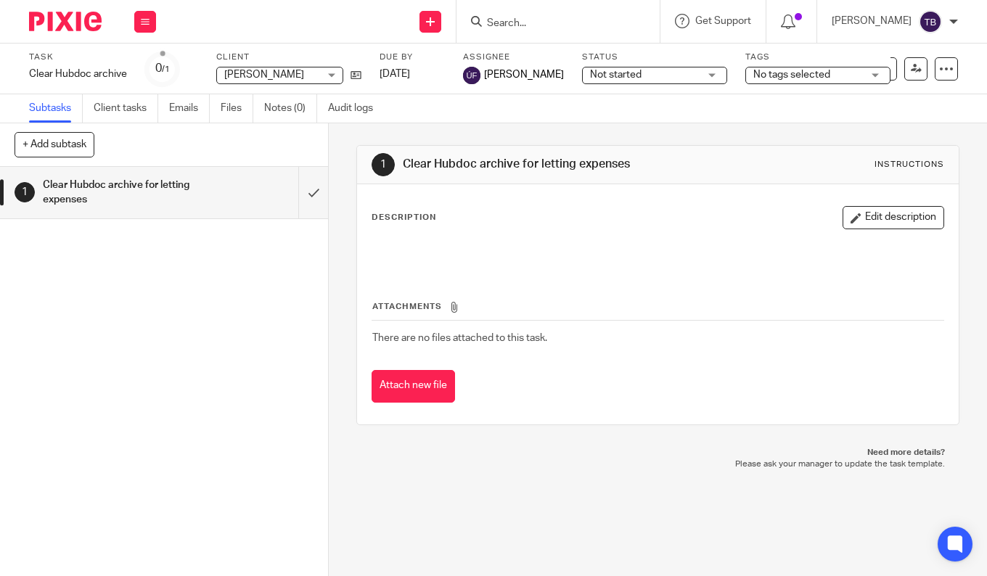
click at [946, 332] on div "1 Clear Hubdoc archive for letting expenses Instructions Description Edit descr…" at bounding box center [658, 349] width 658 height 453
click at [133, 17] on div "Work Email Clients Team Reports Settings" at bounding box center [145, 21] width 51 height 43
click at [137, 66] on link "Work" at bounding box center [138, 67] width 25 height 10
